Goal: Transaction & Acquisition: Purchase product/service

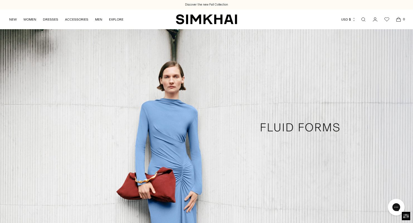
click at [363, 18] on icon "Open search modal" at bounding box center [363, 19] width 6 height 4
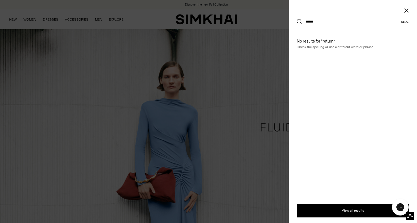
type input "******"
click at [299, 22] on button "Search" at bounding box center [300, 22] width 6 height 6
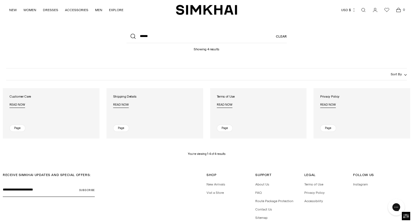
scroll to position [22, 0]
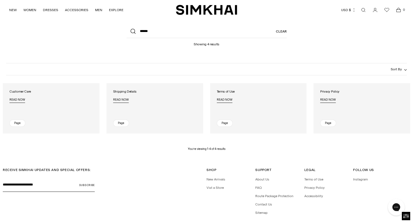
click at [14, 102] on span "Read now" at bounding box center [17, 100] width 16 height 5
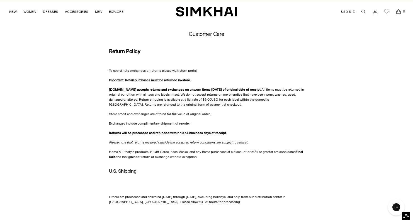
scroll to position [11, 0]
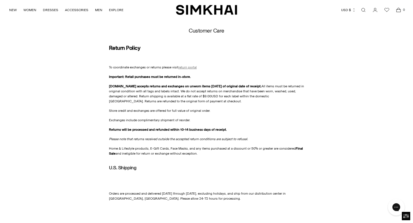
click at [186, 67] on span "return portal" at bounding box center [187, 67] width 18 height 4
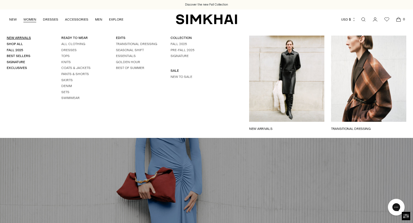
click at [24, 39] on link "New Arrivals" at bounding box center [19, 38] width 24 height 4
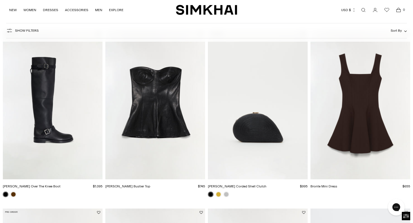
scroll to position [232, 0]
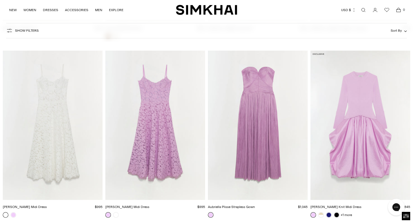
scroll to position [10972, 0]
